Goal: Task Accomplishment & Management: Complete application form

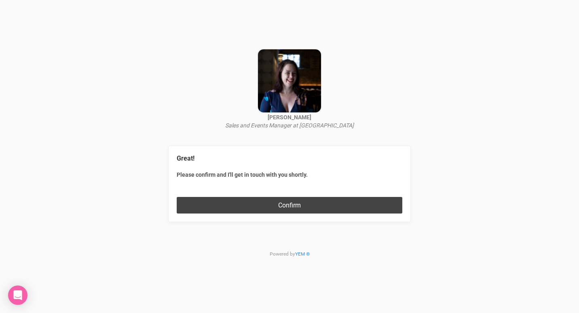
click at [285, 207] on button "Confirm" at bounding box center [290, 205] width 226 height 17
